Goal: Task Accomplishment & Management: Manage account settings

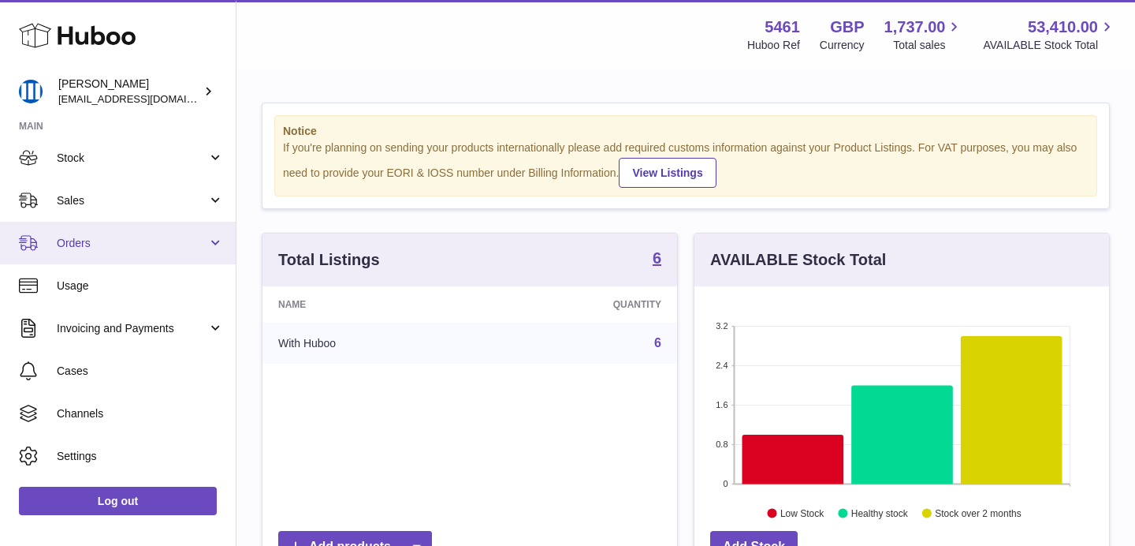
scroll to position [92, 0]
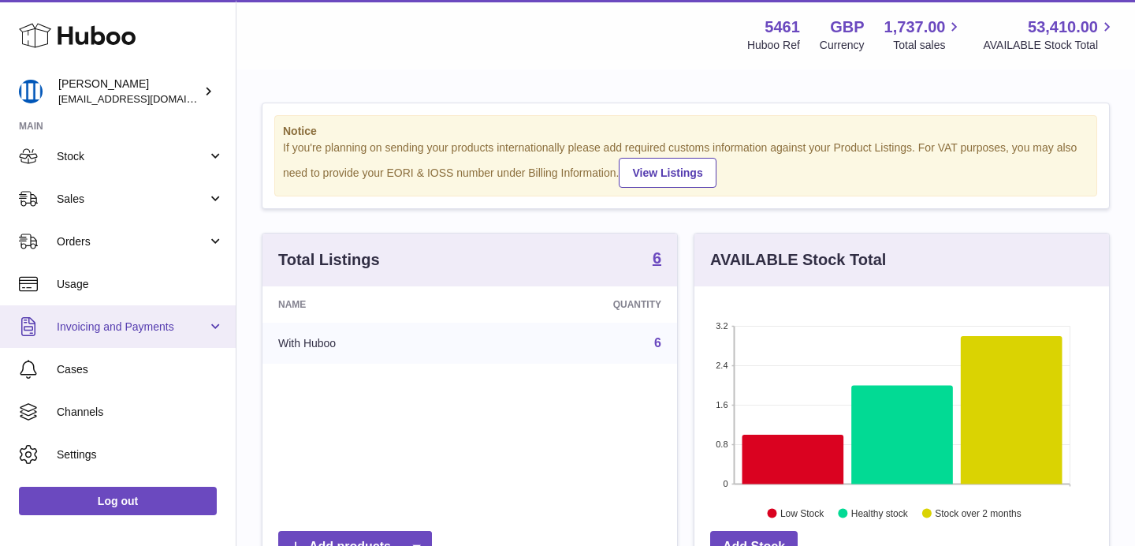
click at [147, 313] on link "Invoicing and Payments" at bounding box center [118, 326] width 236 height 43
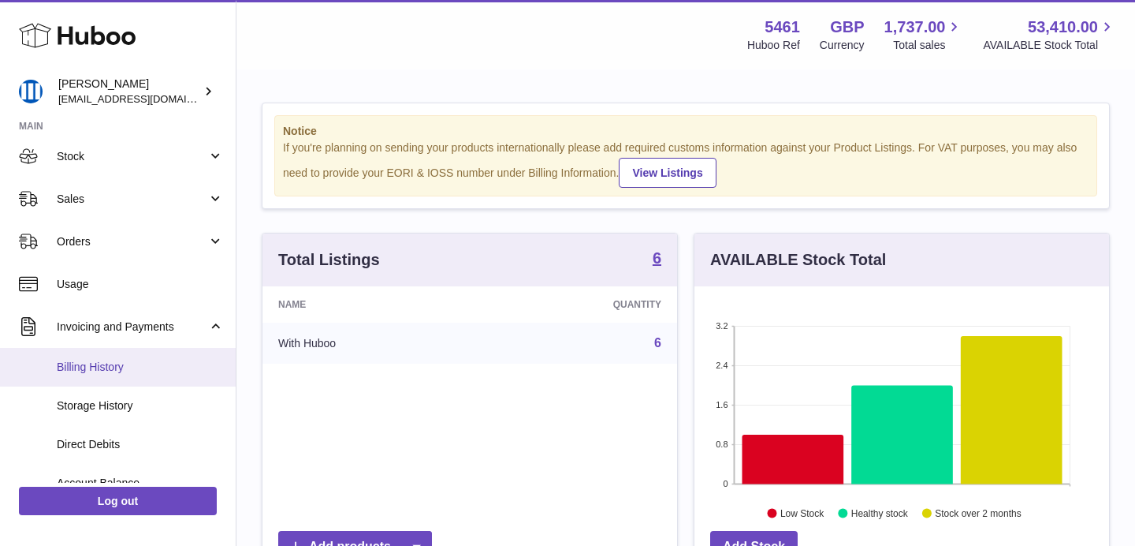
click at [131, 375] on link "Billing History" at bounding box center [118, 367] width 236 height 39
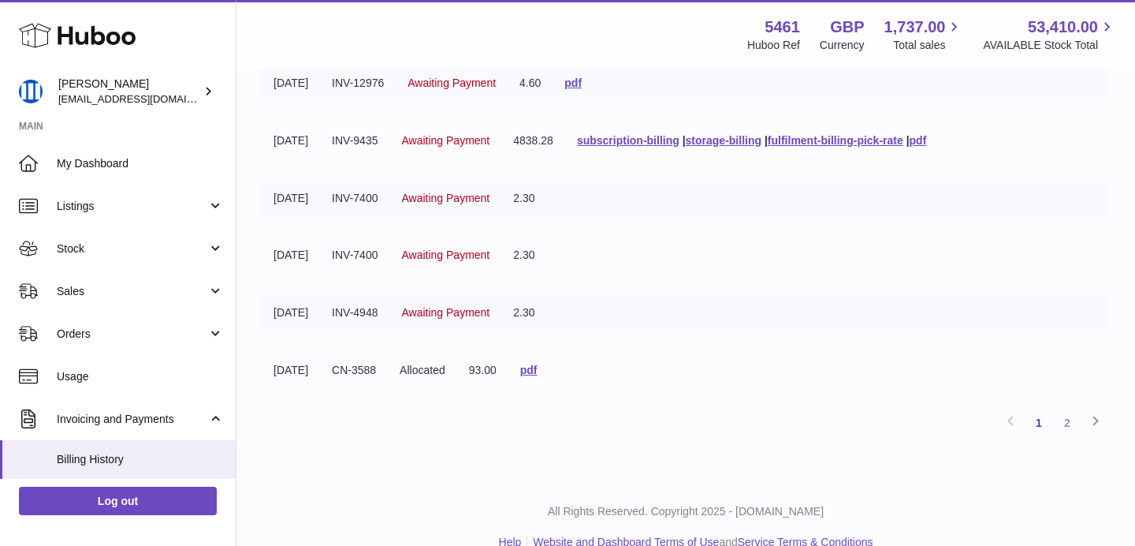
scroll to position [424, 0]
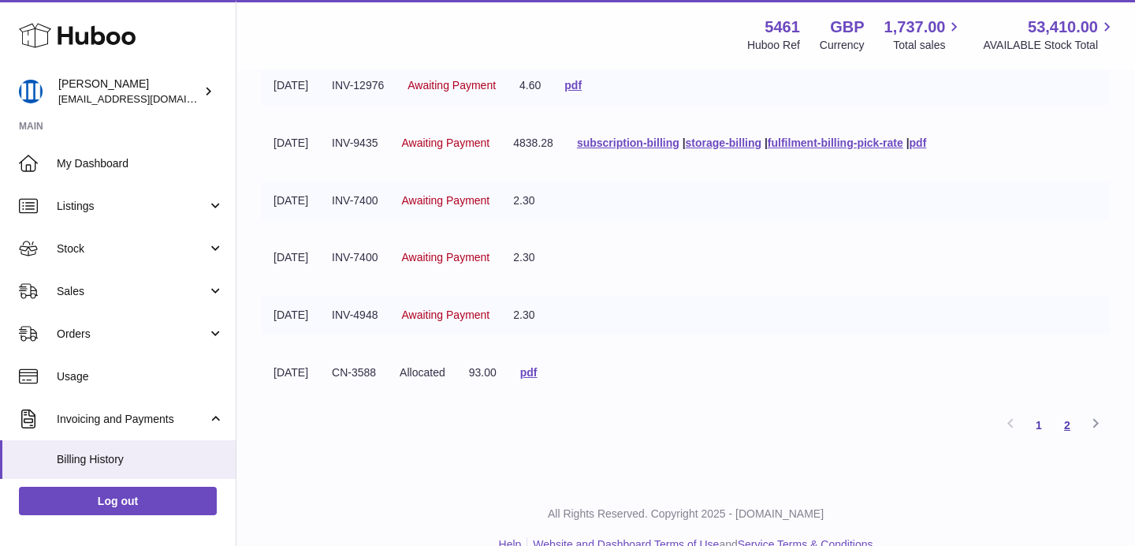
click at [1073, 425] on link "2" at bounding box center [1067, 425] width 28 height 28
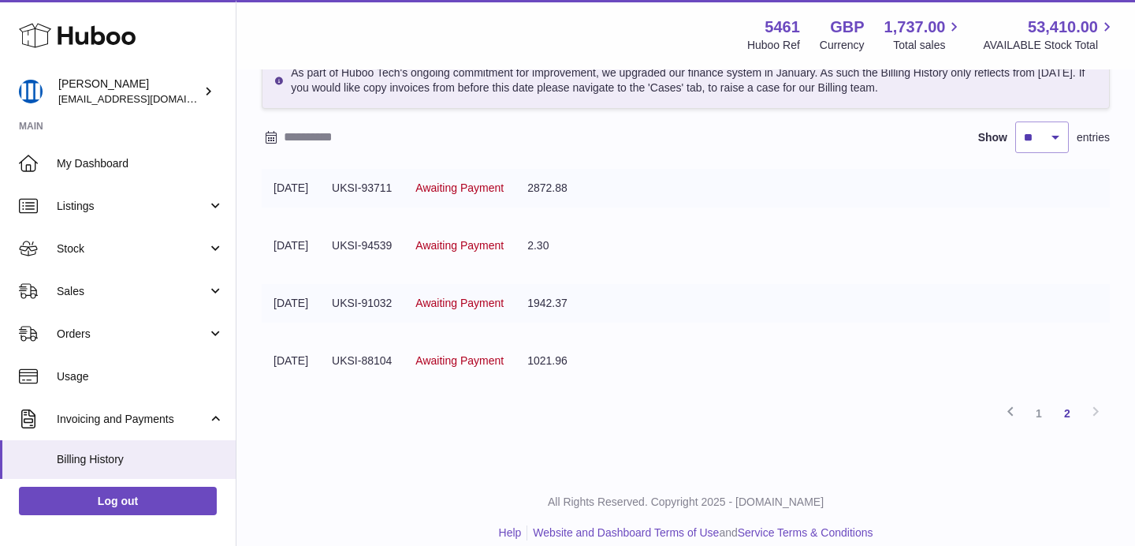
scroll to position [90, 0]
click at [1041, 414] on link "1" at bounding box center [1039, 414] width 28 height 28
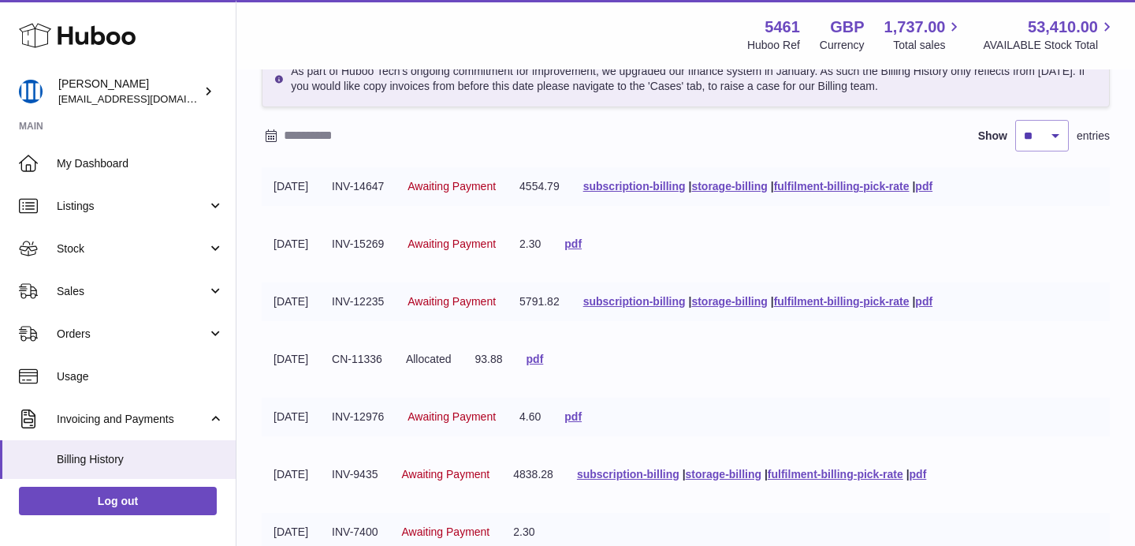
scroll to position [91, 0]
click at [933, 190] on link "pdf" at bounding box center [923, 187] width 17 height 13
